Goal: Information Seeking & Learning: Learn about a topic

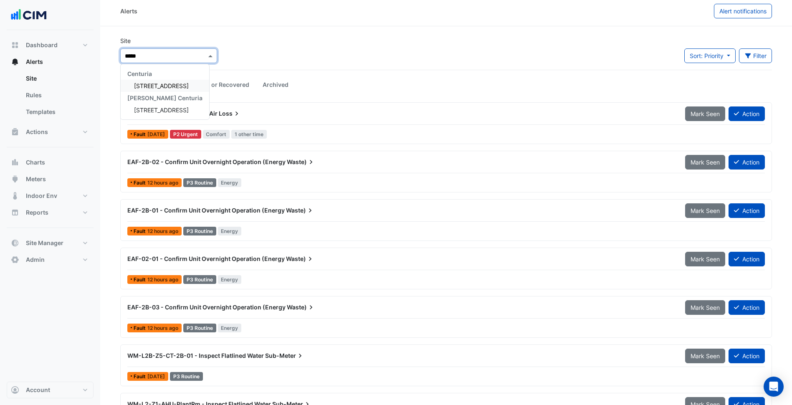
type input "******"
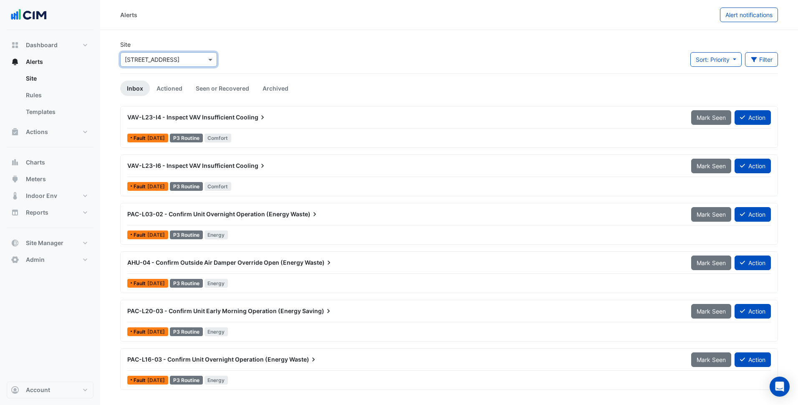
click at [282, 29] on div "Alerts Alert notifications" at bounding box center [449, 15] width 698 height 30
click at [375, 47] on div "Site Select a Site × [STREET_ADDRESS] Sort: Priority Priority Updated Filter Ti…" at bounding box center [449, 56] width 668 height 33
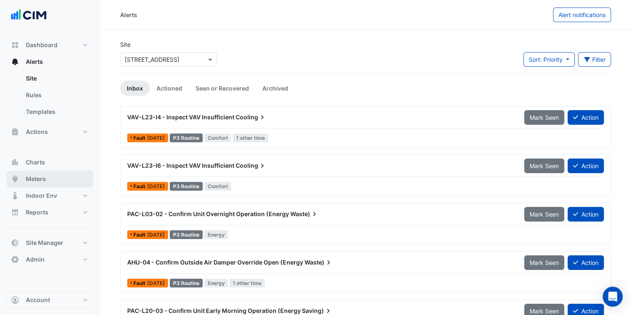
click at [48, 177] on button "Meters" at bounding box center [50, 179] width 87 height 17
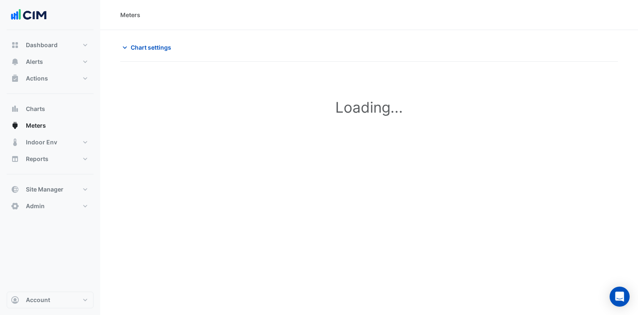
type input "**********"
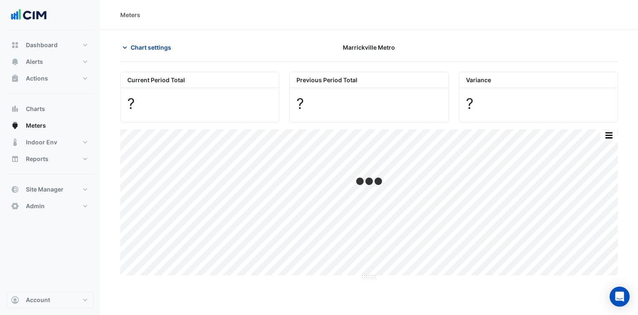
click at [159, 50] on span "Chart settings" at bounding box center [151, 47] width 40 height 9
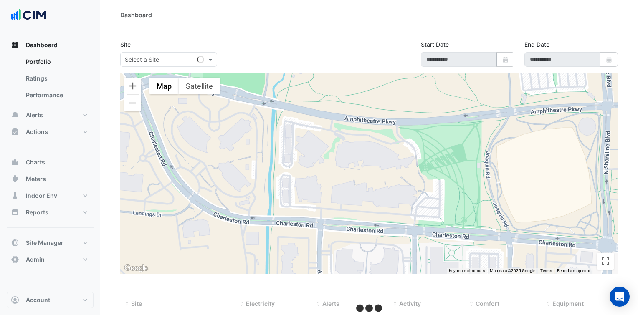
select select "***"
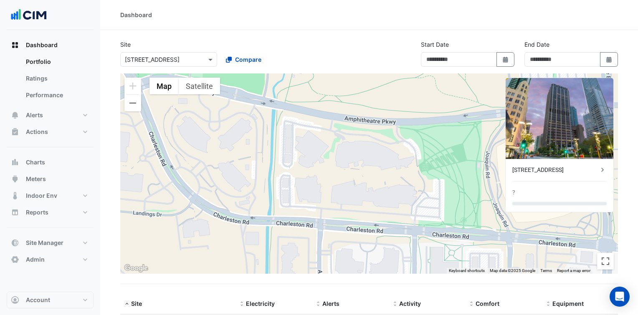
type input "**********"
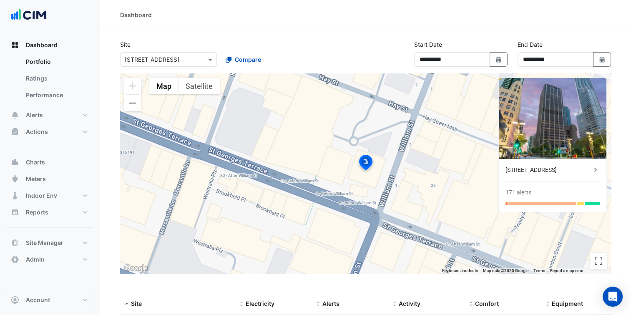
scroll to position [52, 0]
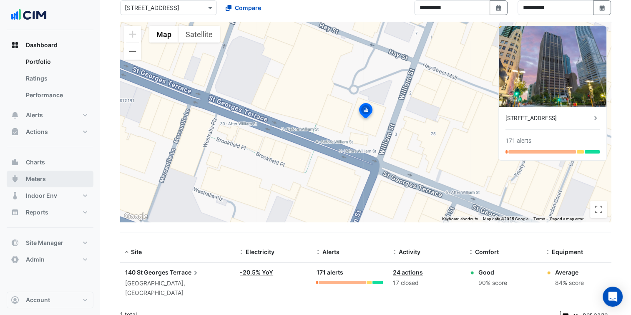
click at [57, 177] on button "Meters" at bounding box center [50, 179] width 87 height 17
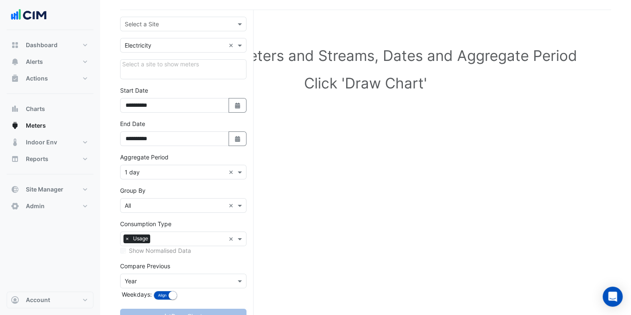
click at [157, 18] on div "Select a Site" at bounding box center [183, 24] width 126 height 15
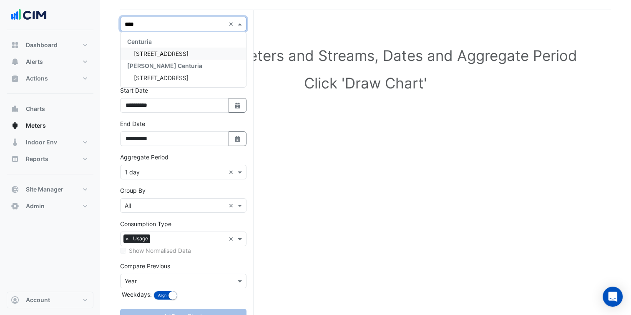
type input "*****"
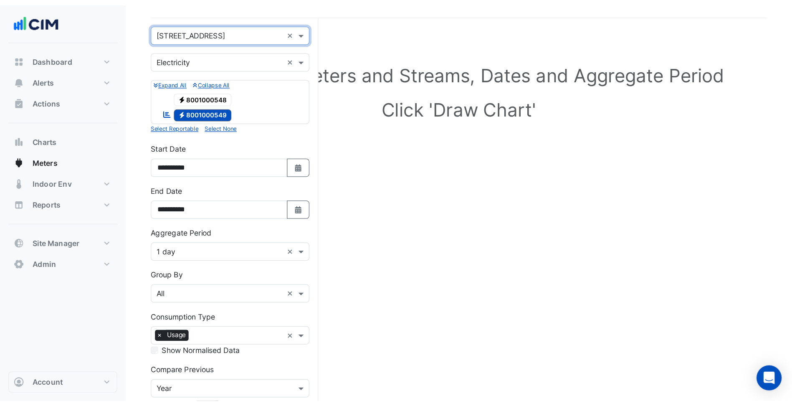
scroll to position [32, 0]
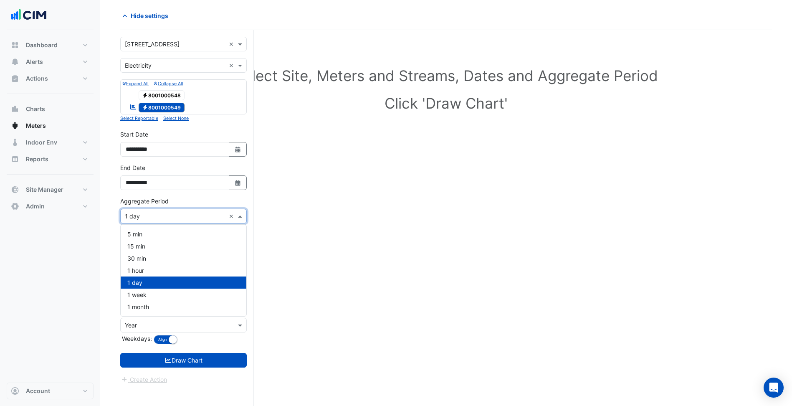
click at [187, 216] on input "text" at bounding box center [175, 216] width 101 height 9
click at [164, 263] on div "30 min" at bounding box center [184, 258] width 126 height 12
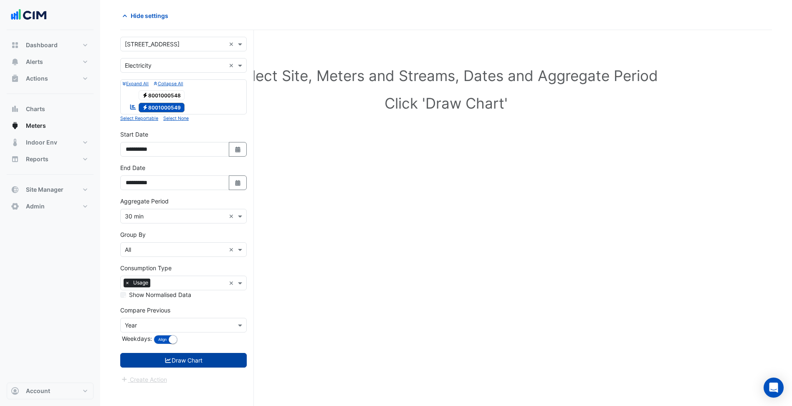
click at [194, 315] on button "Draw Chart" at bounding box center [183, 360] width 126 height 15
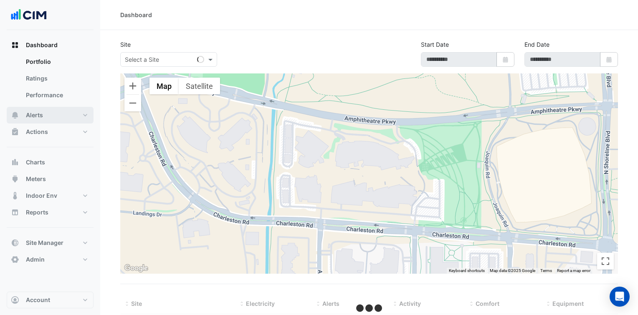
click at [57, 113] on button "Alerts" at bounding box center [50, 115] width 87 height 17
click at [160, 65] on div "Select a Site" at bounding box center [168, 59] width 97 height 15
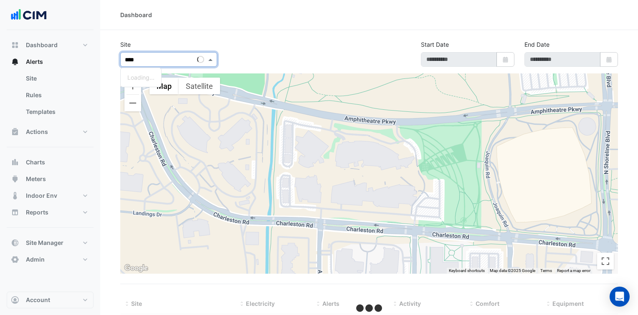
type input "*****"
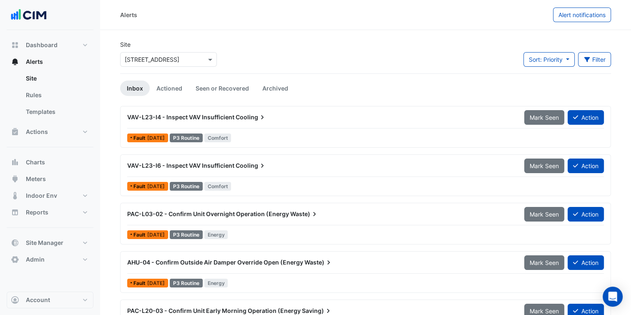
click at [169, 61] on input "text" at bounding box center [160, 60] width 71 height 9
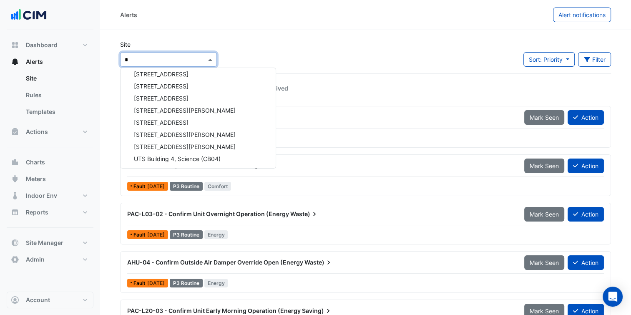
scroll to position [52, 0]
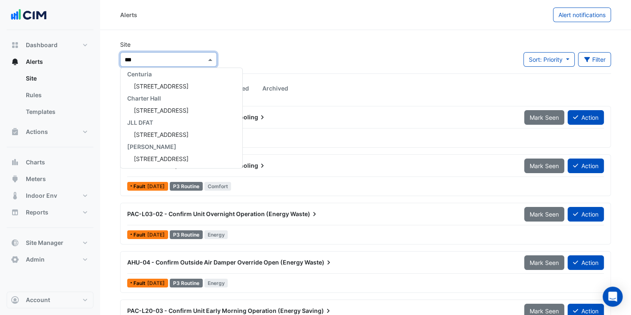
type input "****"
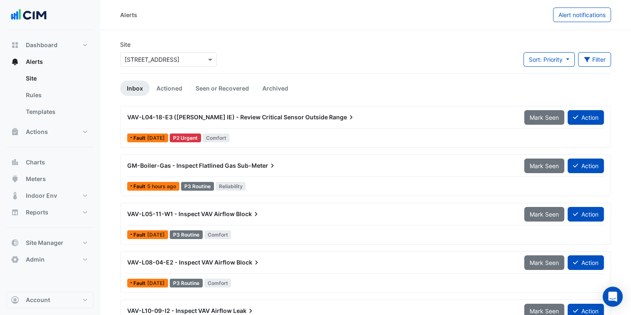
click at [210, 34] on section "Site Select a Site × 44 Market Street Sort: Priority Priority Updated Filter Ti…" at bounding box center [365, 280] width 531 height 501
click at [175, 57] on input "text" at bounding box center [160, 60] width 71 height 9
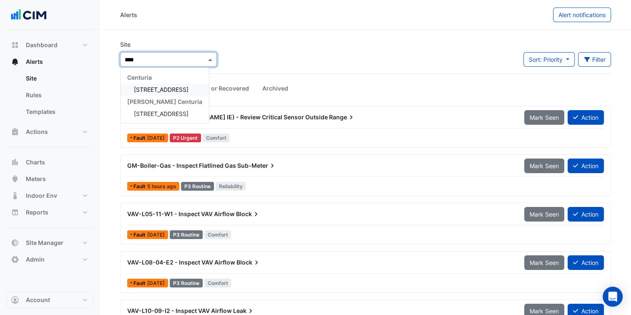
type input "*****"
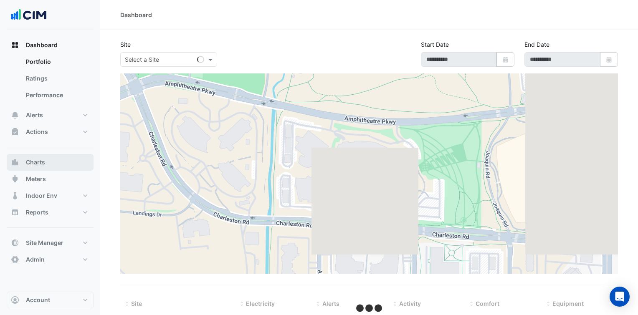
click at [73, 159] on button "Charts" at bounding box center [50, 162] width 87 height 17
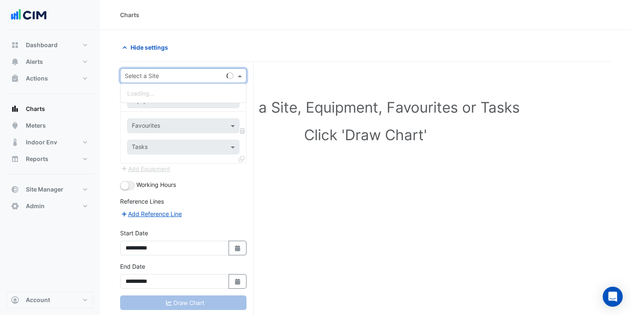
click at [194, 72] on input "text" at bounding box center [175, 76] width 101 height 9
type input "******"
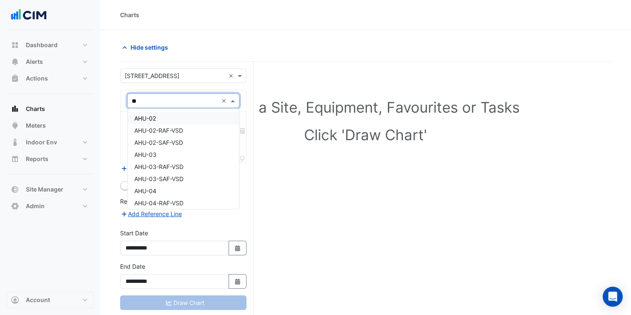
type input "***"
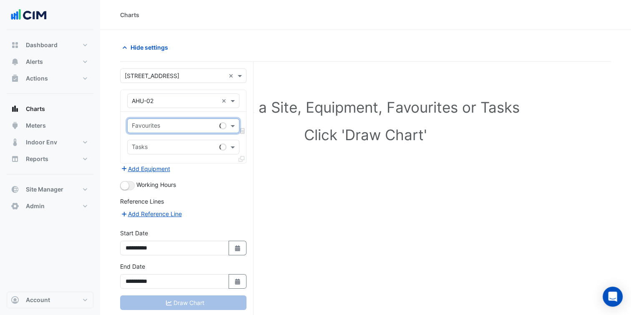
type input "*"
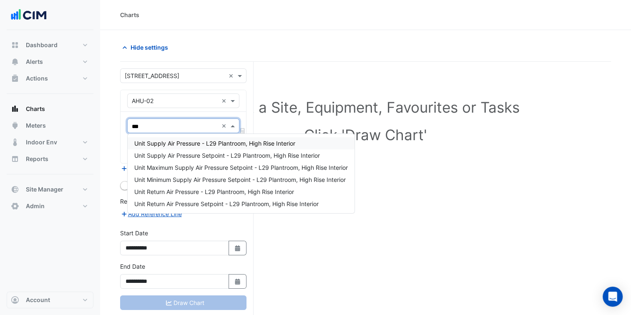
type input "****"
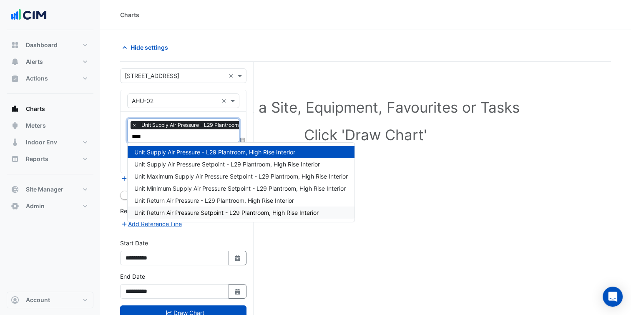
type input "*****"
click at [217, 167] on span "Unit Supply Air Pressure Setpoint - L29 Plantroom, High Rise Interior" at bounding box center [227, 164] width 186 height 7
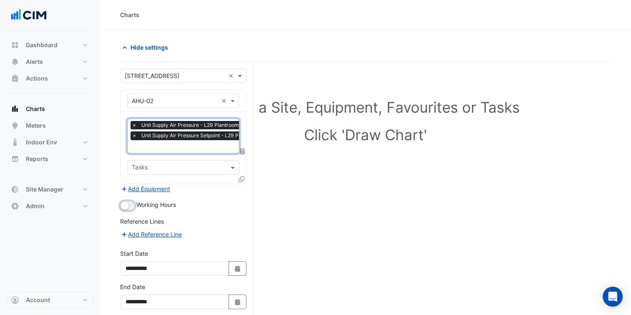
click at [132, 206] on button "button" at bounding box center [127, 205] width 15 height 9
click at [240, 179] on icon at bounding box center [242, 180] width 6 height 6
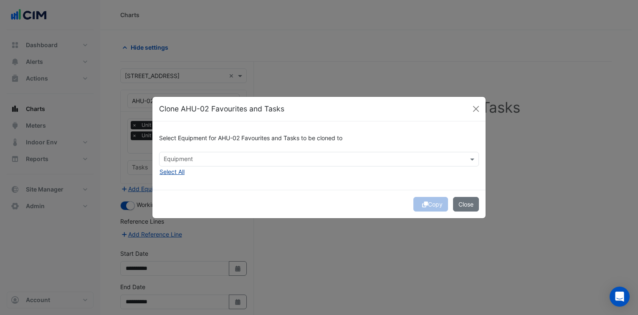
click at [178, 175] on button "Select All" at bounding box center [172, 172] width 26 height 10
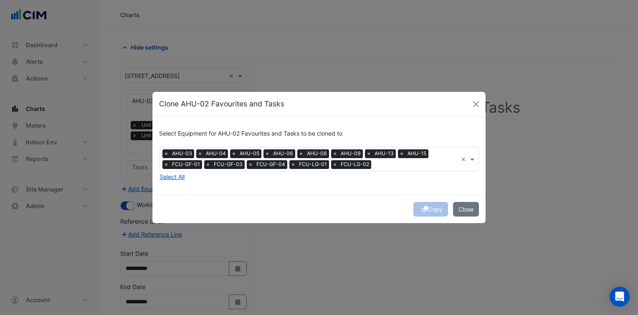
click at [282, 197] on div "Copy Close" at bounding box center [318, 209] width 333 height 28
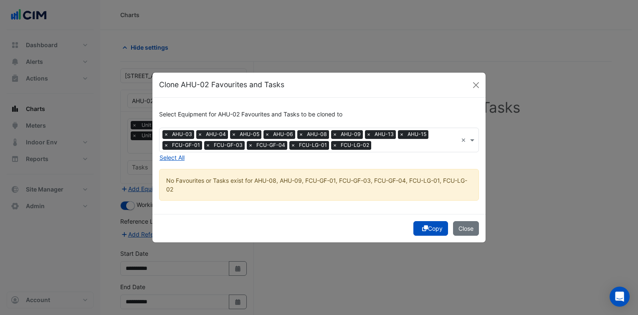
click at [423, 213] on div "Select Equipment for AHU-02 Favourites and Tasks to be cloned to Equipment × AH…" at bounding box center [318, 156] width 333 height 116
click at [424, 229] on icon "submit" at bounding box center [425, 228] width 6 height 6
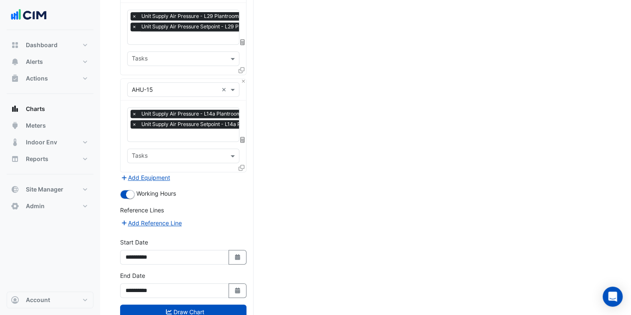
scroll to position [613, 0]
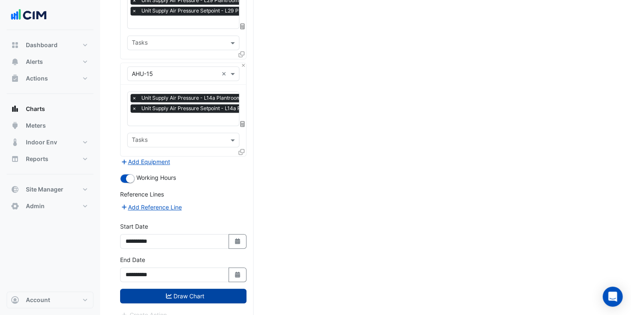
click at [204, 289] on button "Draw Chart" at bounding box center [183, 296] width 126 height 15
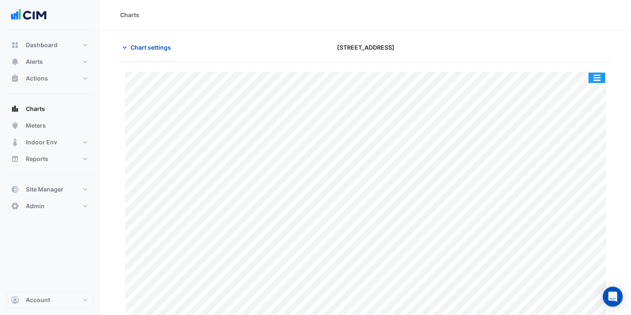
click at [596, 78] on button "button" at bounding box center [597, 78] width 17 height 10
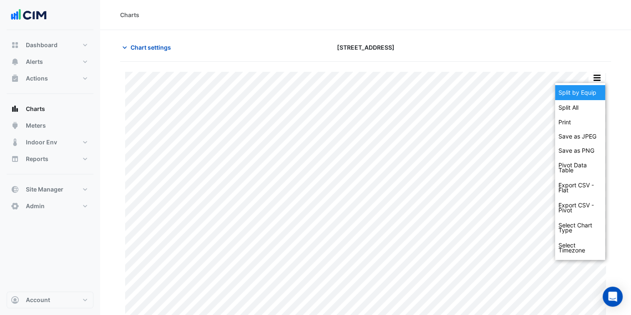
click at [593, 88] on div "Split by Equip" at bounding box center [580, 92] width 50 height 15
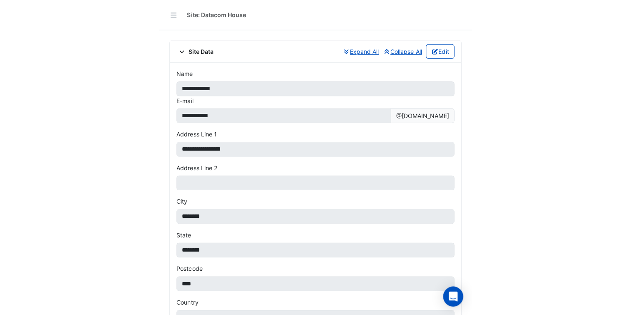
scroll to position [355, 0]
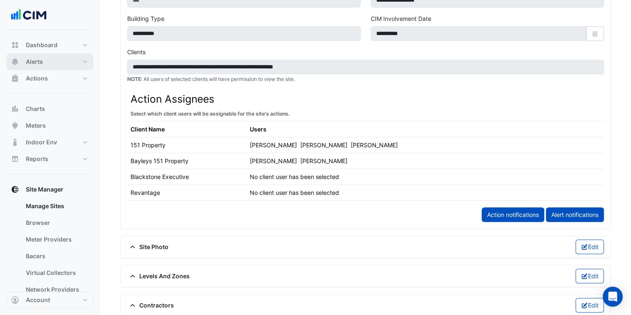
click at [63, 66] on button "Alerts" at bounding box center [50, 61] width 87 height 17
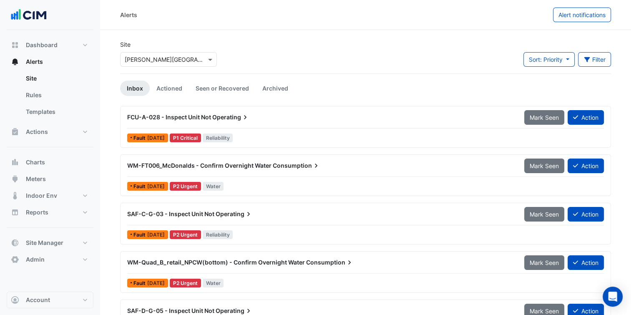
click at [180, 57] on input "text" at bounding box center [160, 60] width 71 height 9
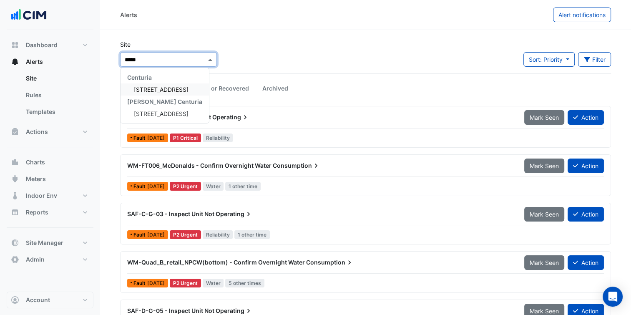
type input "******"
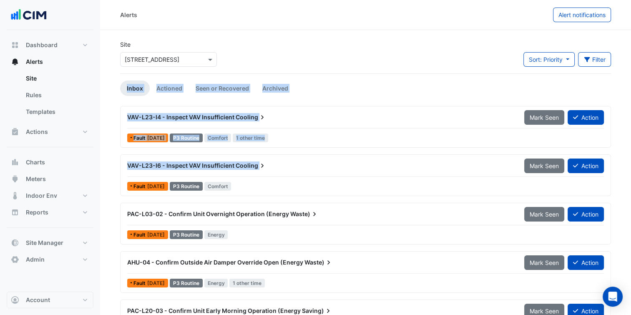
drag, startPoint x: 298, startPoint y: 62, endPoint x: 306, endPoint y: 192, distance: 130.4
click at [306, 192] on app-alert-tickets "Site Select a Site × 140 St Georges Terrace Sort: Priority Priority Updated Fil…" at bounding box center [365, 213] width 491 height 347
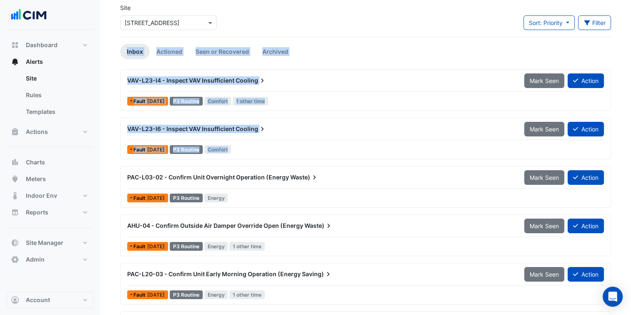
scroll to position [48, 0]
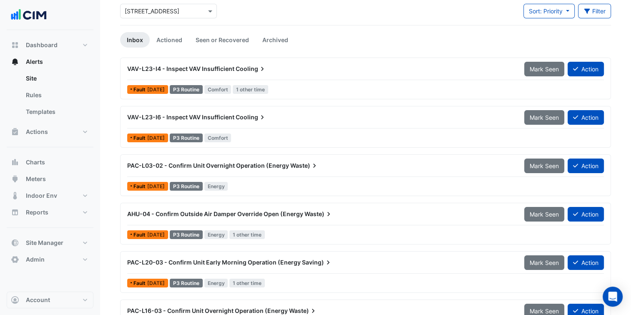
click at [113, 205] on section "Site Select a Site × 140 St Georges Terrace Sort: Priority Priority Updated Fil…" at bounding box center [365, 160] width 531 height 357
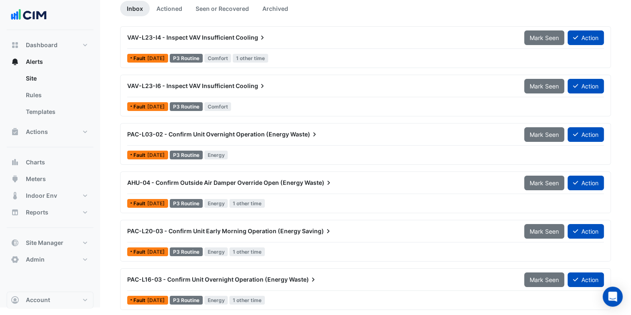
scroll to position [0, 0]
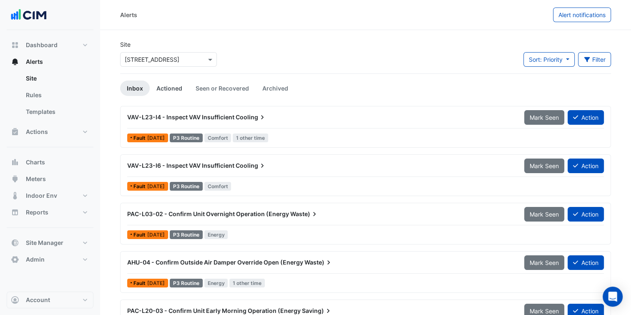
click at [162, 86] on link "Actioned" at bounding box center [169, 88] width 39 height 15
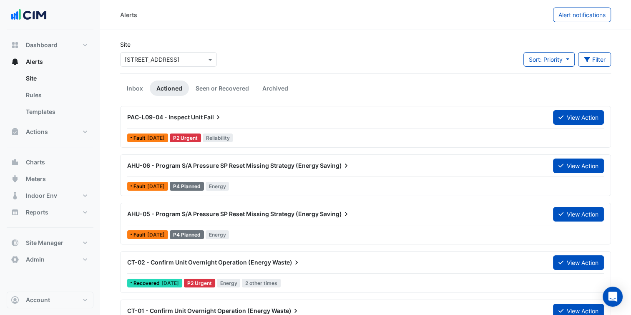
click at [286, 27] on div "Alerts Alert notifications" at bounding box center [365, 15] width 531 height 30
click at [51, 176] on button "Meters" at bounding box center [50, 179] width 87 height 17
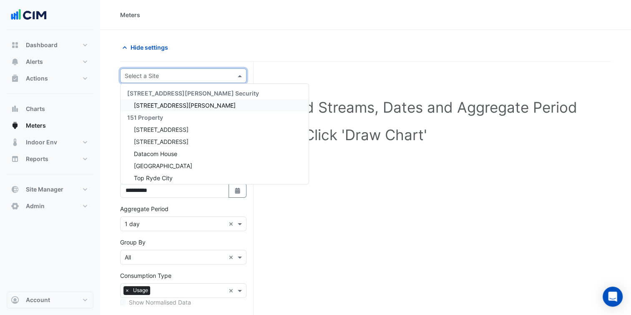
click at [181, 78] on input "text" at bounding box center [175, 76] width 101 height 9
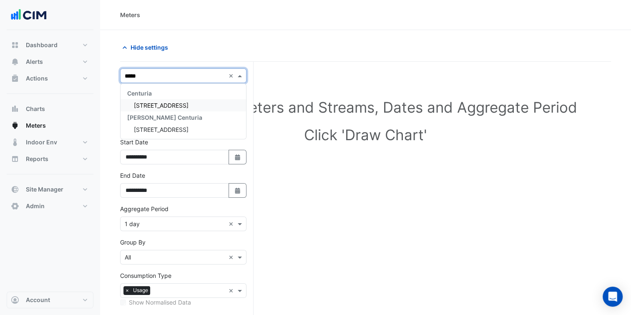
type input "******"
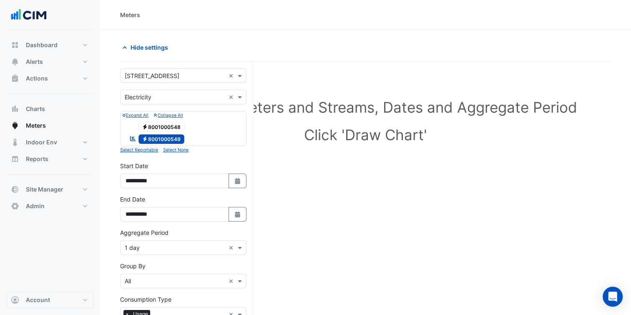
click at [169, 130] on span "Electricity 8001000548" at bounding box center [162, 127] width 46 height 10
click at [159, 244] on input "text" at bounding box center [175, 248] width 101 height 9
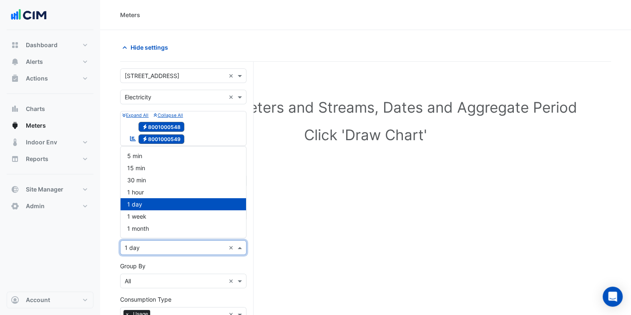
click at [97, 261] on nav "Dashboard Portfolio Ratings Performance Alerts Site Rules Templates Actions Sit…" at bounding box center [50, 157] width 100 height 315
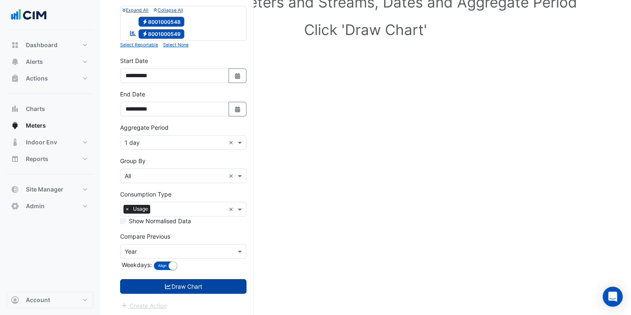
click at [151, 283] on button "Draw Chart" at bounding box center [183, 286] width 126 height 15
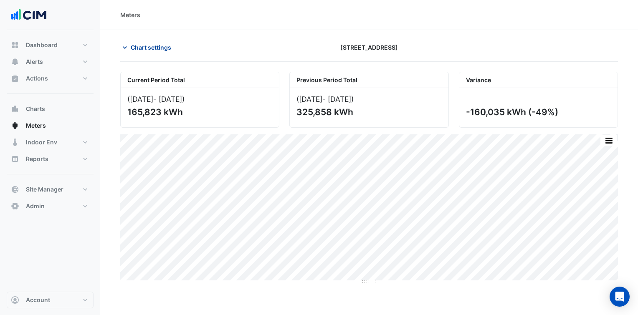
click at [154, 50] on span "Chart settings" at bounding box center [151, 47] width 40 height 9
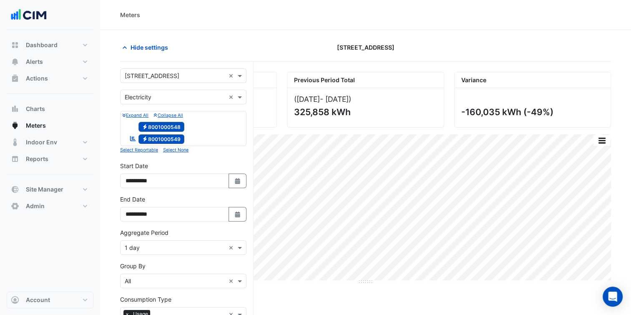
click at [162, 127] on span "Electricity 8001000548" at bounding box center [162, 127] width 46 height 10
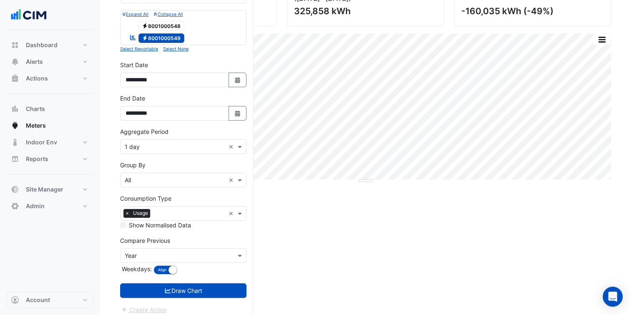
scroll to position [105, 0]
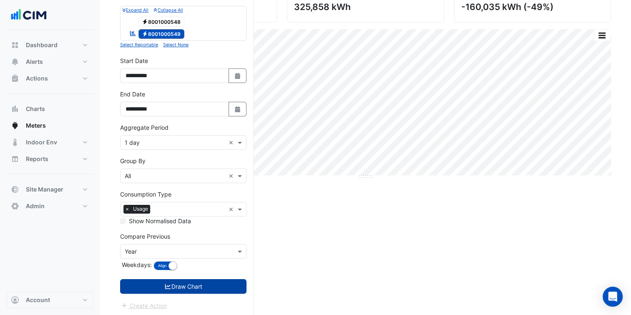
click at [183, 286] on button "Draw Chart" at bounding box center [183, 286] width 126 height 15
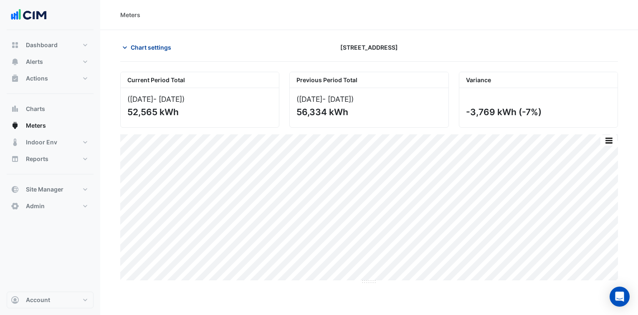
click at [160, 51] on span "Chart settings" at bounding box center [151, 47] width 40 height 9
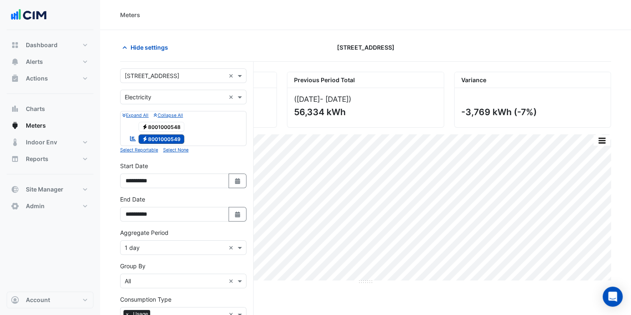
click at [165, 122] on span "Electricity 8001000548" at bounding box center [162, 127] width 46 height 10
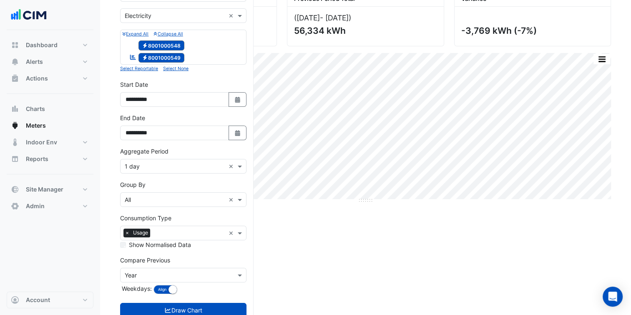
scroll to position [105, 0]
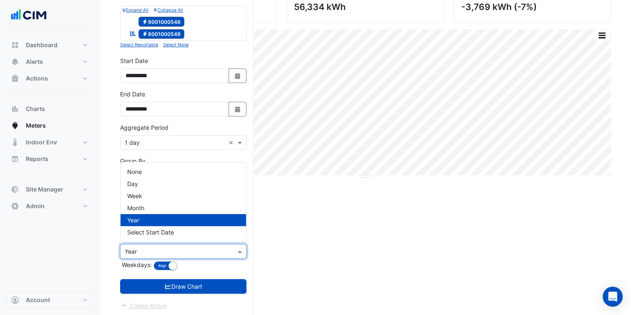
click at [162, 248] on input "text" at bounding box center [175, 251] width 101 height 9
drag, startPoint x: 144, startPoint y: 172, endPoint x: 145, endPoint y: 179, distance: 7.5
click at [144, 172] on div "None" at bounding box center [184, 172] width 126 height 12
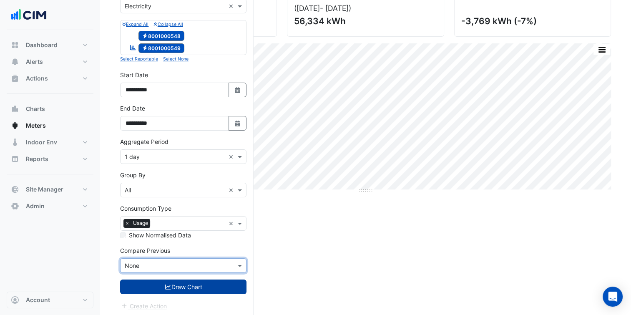
click at [190, 285] on button "Draw Chart" at bounding box center [183, 287] width 126 height 15
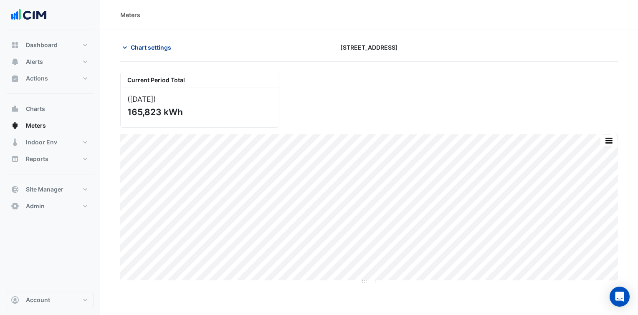
click at [140, 42] on button "Chart settings" at bounding box center [148, 47] width 56 height 15
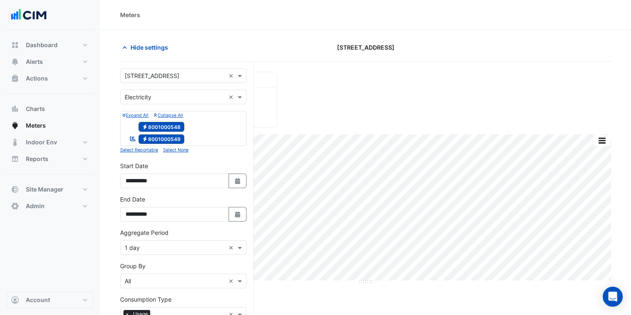
drag, startPoint x: 160, startPoint y: 123, endPoint x: 160, endPoint y: 136, distance: 12.5
click at [160, 124] on span "Electricity 8001000548" at bounding box center [162, 127] width 46 height 10
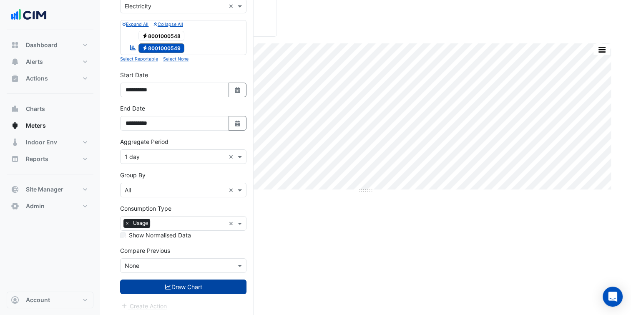
click at [185, 280] on button "Draw Chart" at bounding box center [183, 287] width 126 height 15
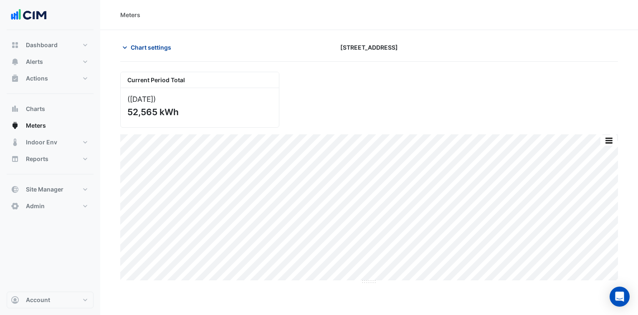
click at [161, 43] on span "Chart settings" at bounding box center [151, 47] width 40 height 9
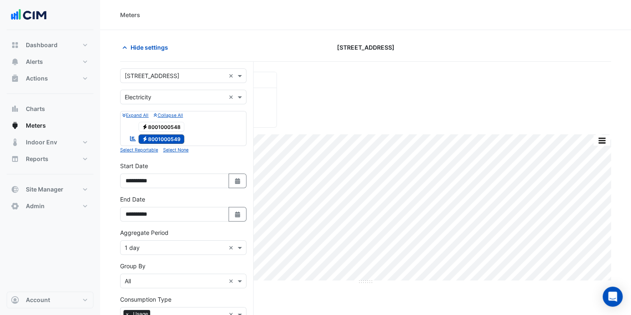
click at [164, 128] on span "Electricity 8001000548" at bounding box center [162, 127] width 46 height 10
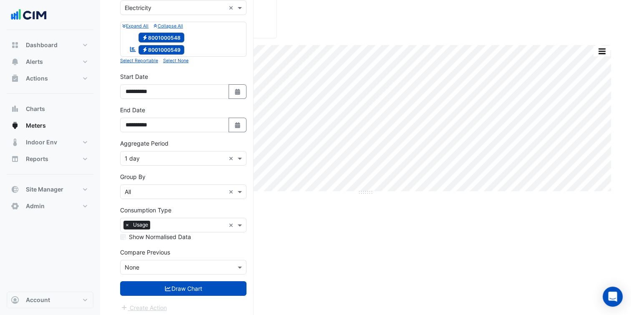
scroll to position [91, 0]
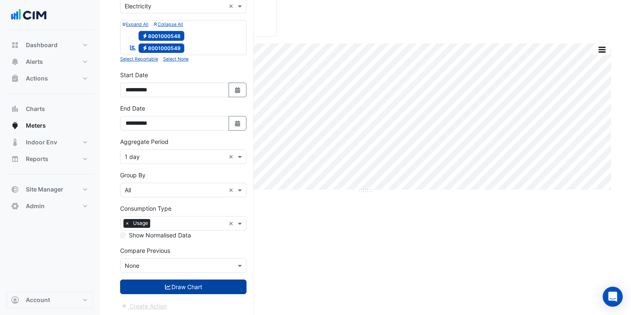
click at [187, 280] on button "Draw Chart" at bounding box center [183, 287] width 126 height 15
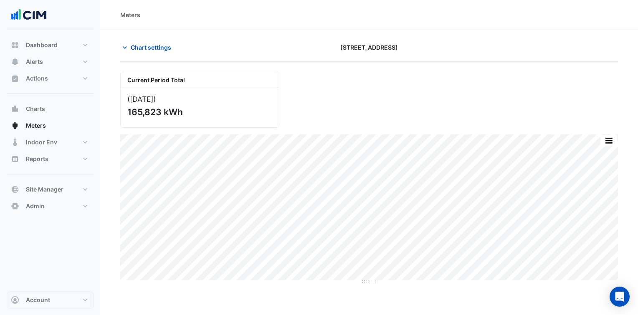
click at [79, 260] on div "Dashboard Portfolio Ratings Performance Alerts Site Rules Templates Actions Sit…" at bounding box center [50, 161] width 87 height 262
click at [111, 117] on section "Chart settings 140 St Georges Terrace Current Period Total (Jul 25 ) 165,823 kW…" at bounding box center [369, 157] width 538 height 255
click at [66, 141] on button "Indoor Env" at bounding box center [50, 142] width 87 height 17
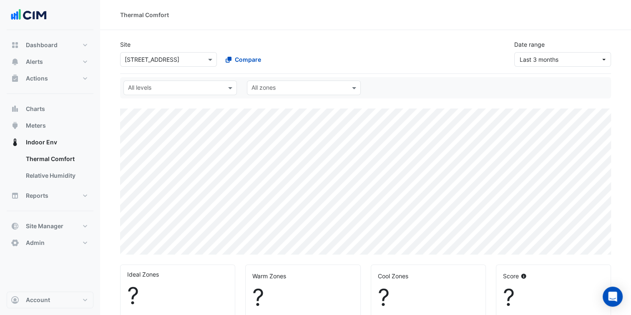
select select "***"
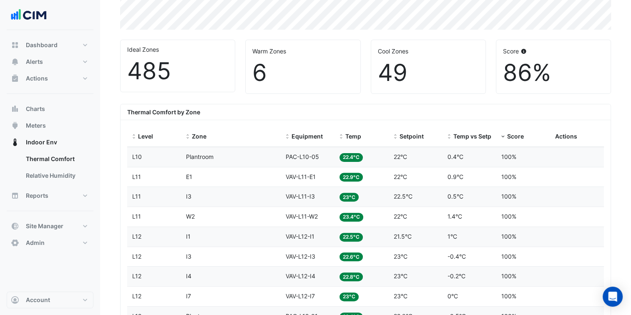
scroll to position [226, 0]
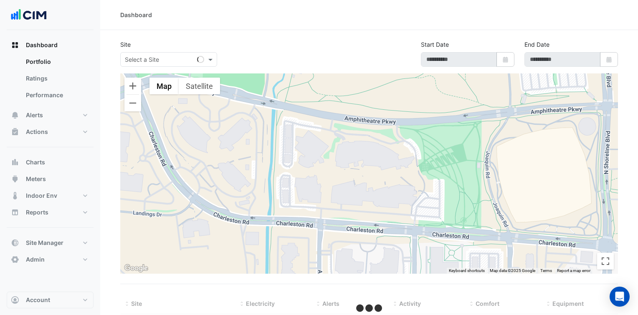
select select "***"
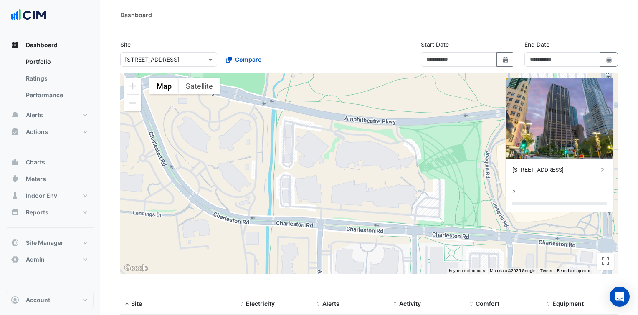
type input "**********"
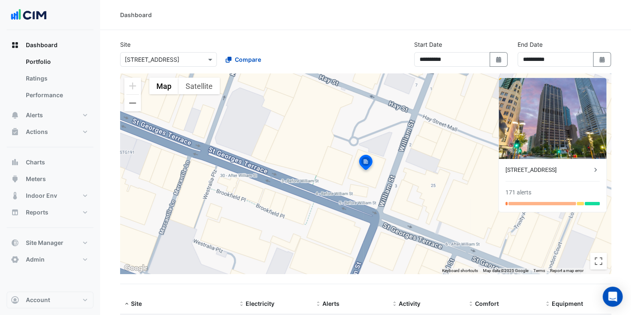
click at [269, 30] on div "Dashboard" at bounding box center [365, 15] width 531 height 30
click at [59, 174] on button "Meters" at bounding box center [50, 179] width 87 height 17
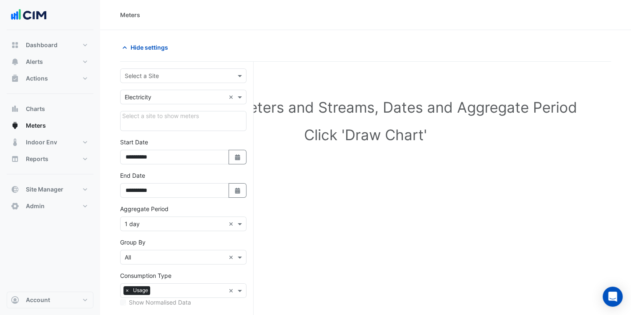
click at [179, 73] on input "text" at bounding box center [175, 76] width 101 height 9
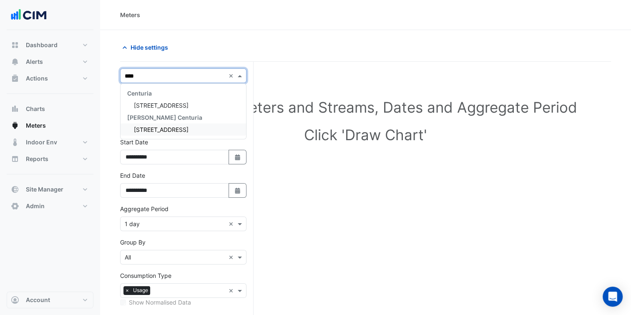
type input "*****"
click at [173, 134] on div "[STREET_ADDRESS]" at bounding box center [184, 130] width 126 height 12
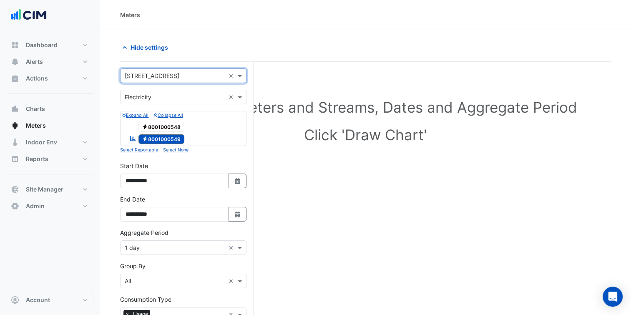
click at [169, 122] on span "Electricity 8001000548" at bounding box center [162, 127] width 46 height 10
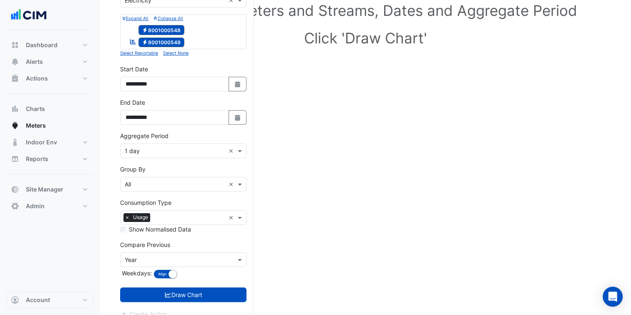
scroll to position [98, 0]
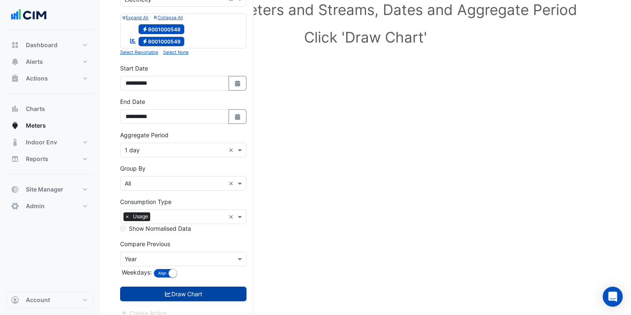
click at [189, 290] on button "Draw Chart" at bounding box center [183, 294] width 126 height 15
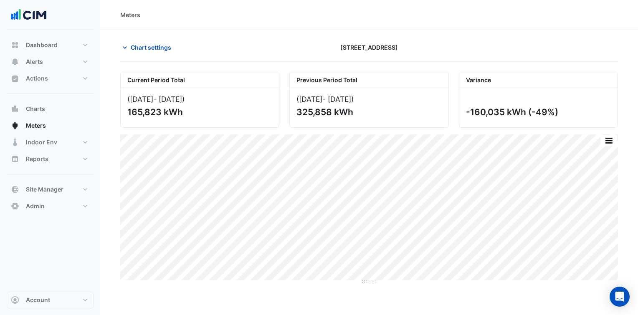
click at [321, 25] on div "Meters" at bounding box center [369, 15] width 538 height 30
